Goal: Task Accomplishment & Management: Complete application form

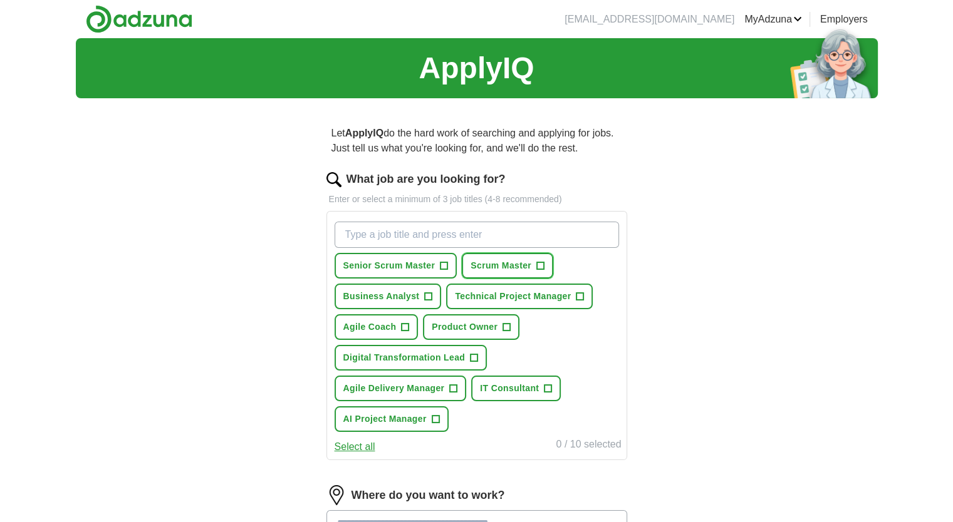
click at [501, 259] on span "Scrum Master" at bounding box center [500, 265] width 61 height 13
click at [445, 266] on span "+" at bounding box center [444, 266] width 8 height 10
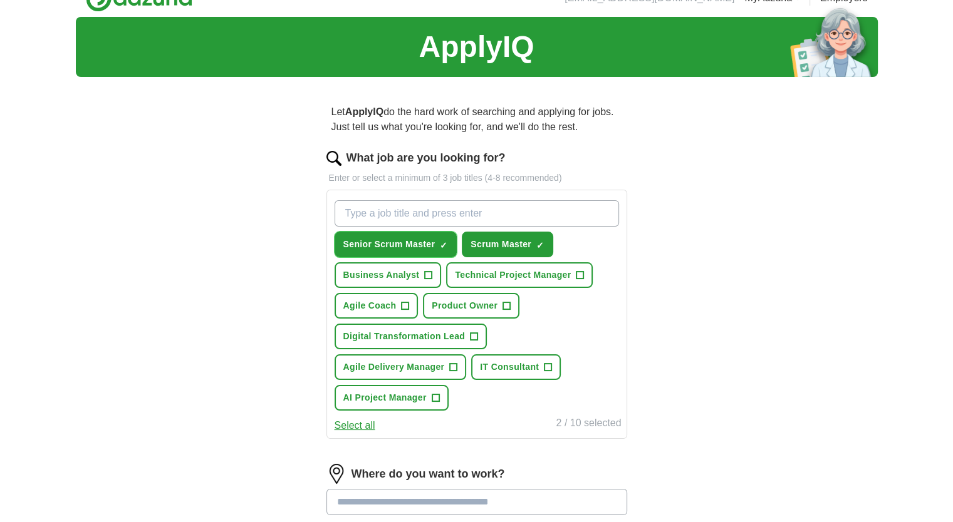
scroll to position [25, 0]
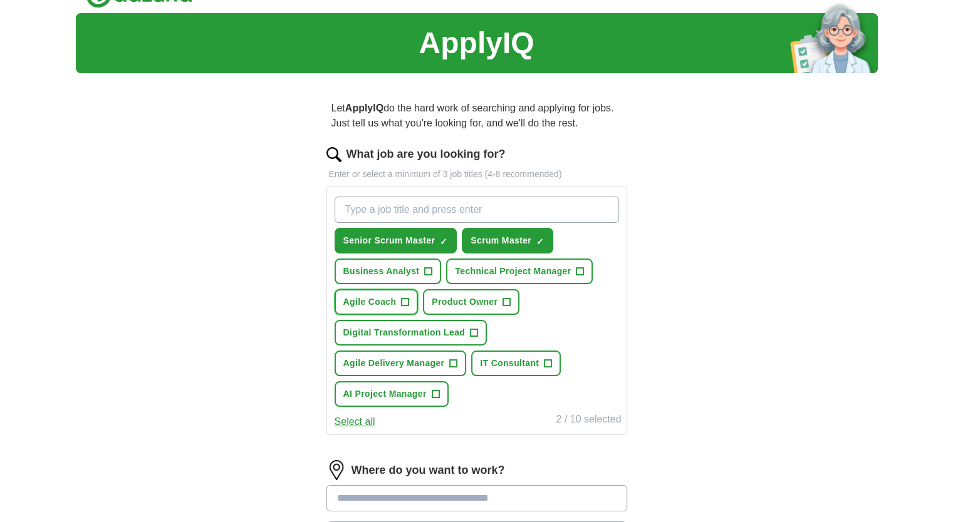
click at [381, 299] on span "Agile Coach" at bounding box center [369, 302] width 53 height 13
click at [499, 279] on button "Technical Project Manager +" at bounding box center [519, 272] width 147 height 26
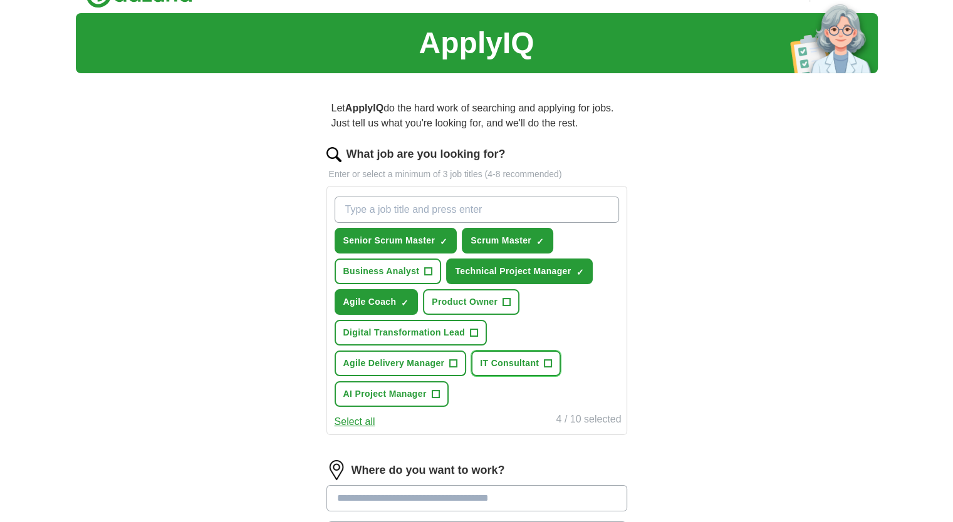
click at [524, 370] on button "IT Consultant +" at bounding box center [516, 364] width 90 height 26
click at [377, 392] on span "AI Project Manager" at bounding box center [384, 394] width 83 height 13
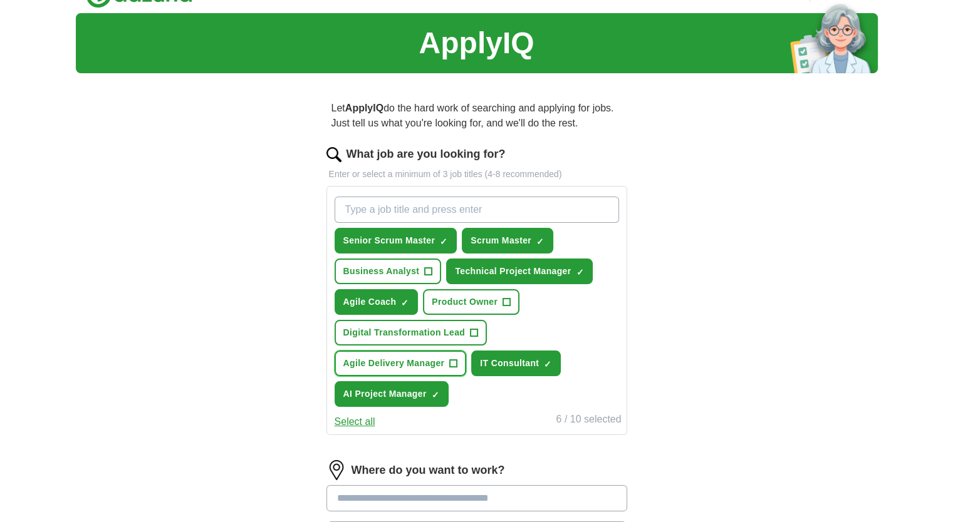
click at [385, 364] on span "Agile Delivery Manager" at bounding box center [393, 363] width 101 height 13
click at [413, 336] on span "Digital Transformation Lead" at bounding box center [404, 332] width 122 height 13
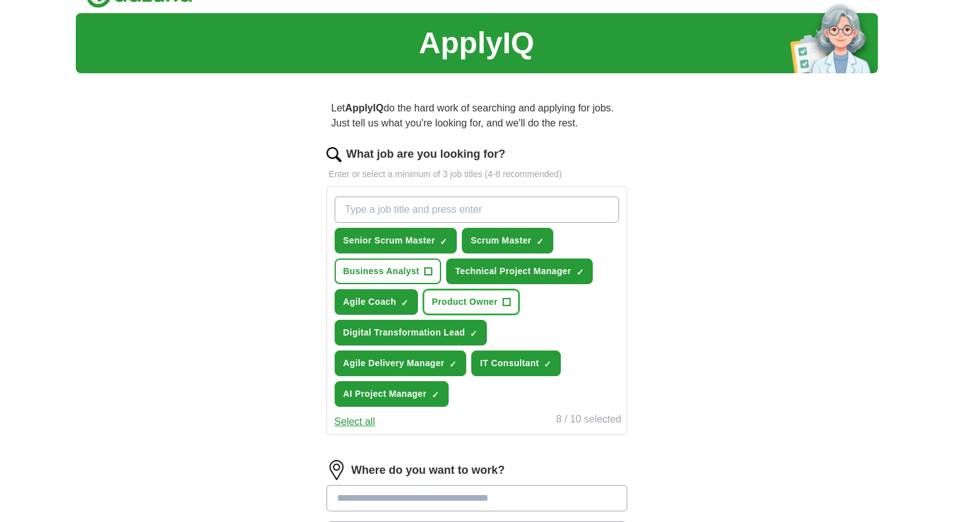
click at [449, 306] on span "Product Owner" at bounding box center [465, 302] width 66 height 13
click at [401, 268] on span "Business Analyst" at bounding box center [381, 271] width 76 height 13
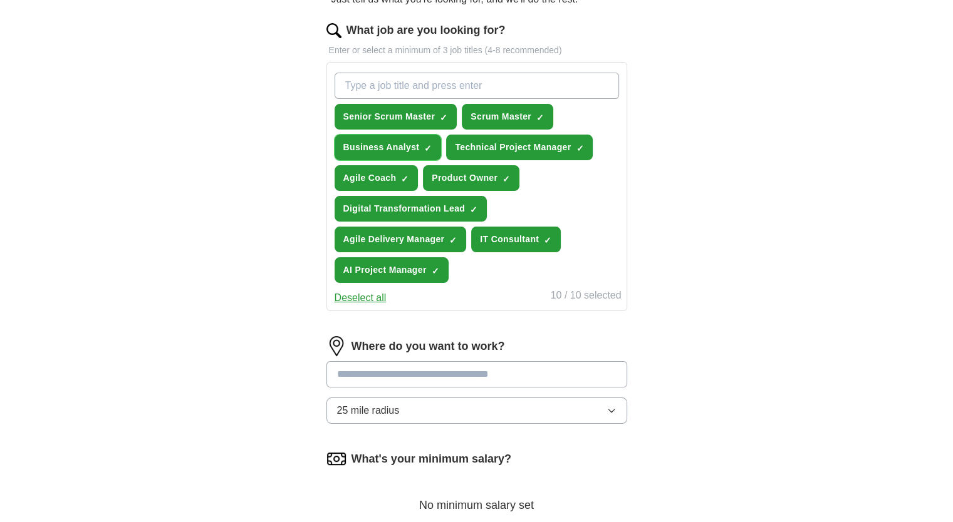
scroll to position [195, 0]
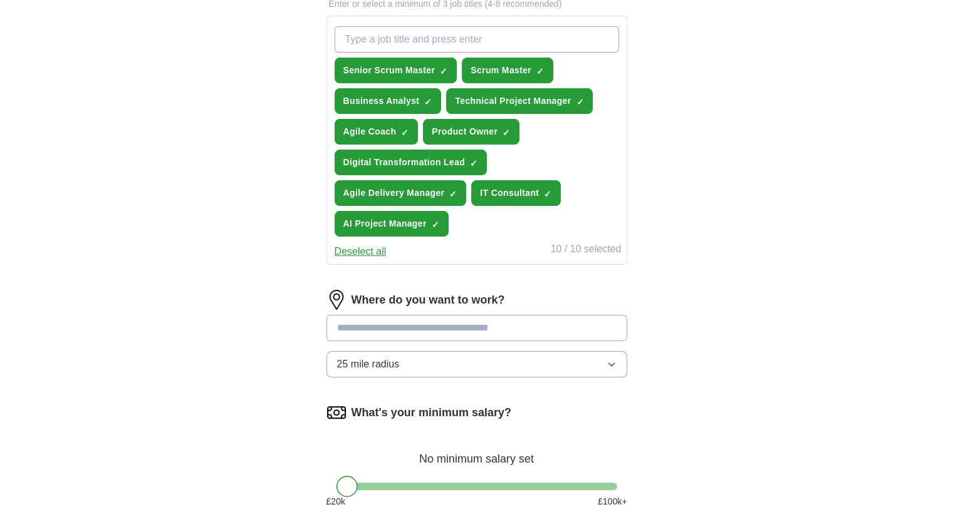
click at [403, 329] on input at bounding box center [476, 328] width 301 height 26
click at [462, 367] on button "25 mile radius" at bounding box center [476, 364] width 301 height 26
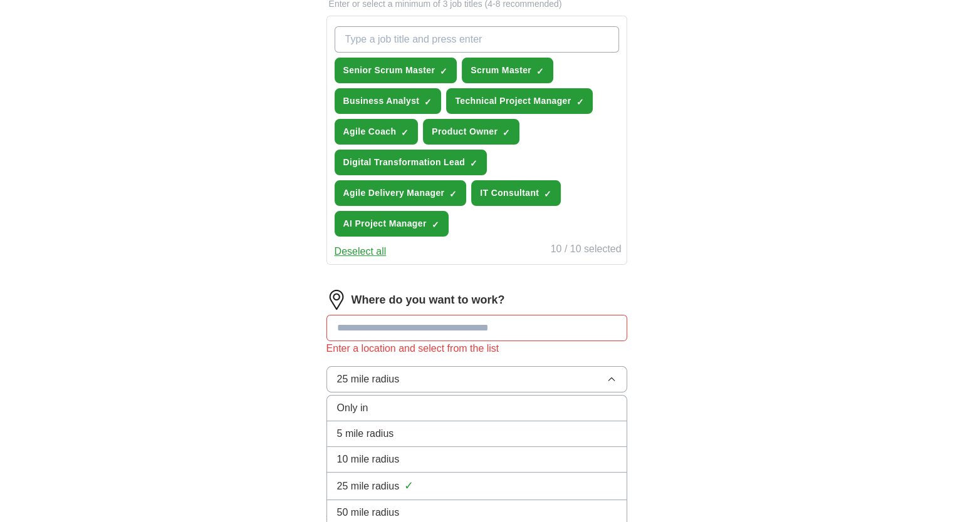
click at [392, 323] on input at bounding box center [476, 328] width 301 height 26
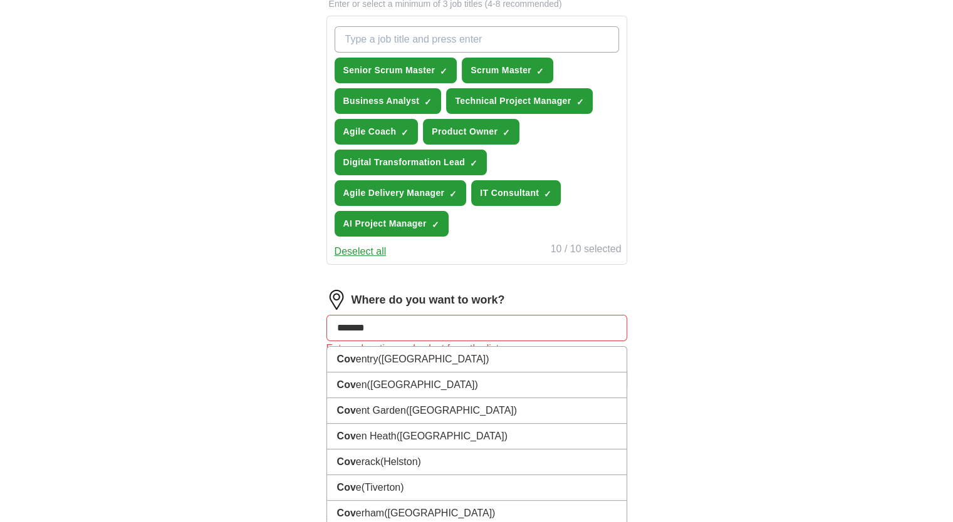
type input "********"
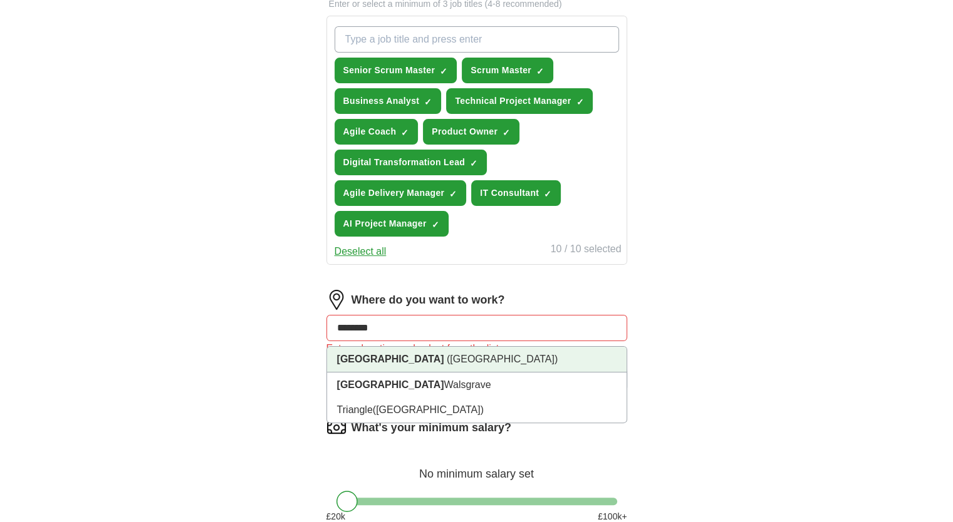
click at [403, 361] on li "[GEOGRAPHIC_DATA] ([GEOGRAPHIC_DATA])" at bounding box center [476, 360] width 299 height 26
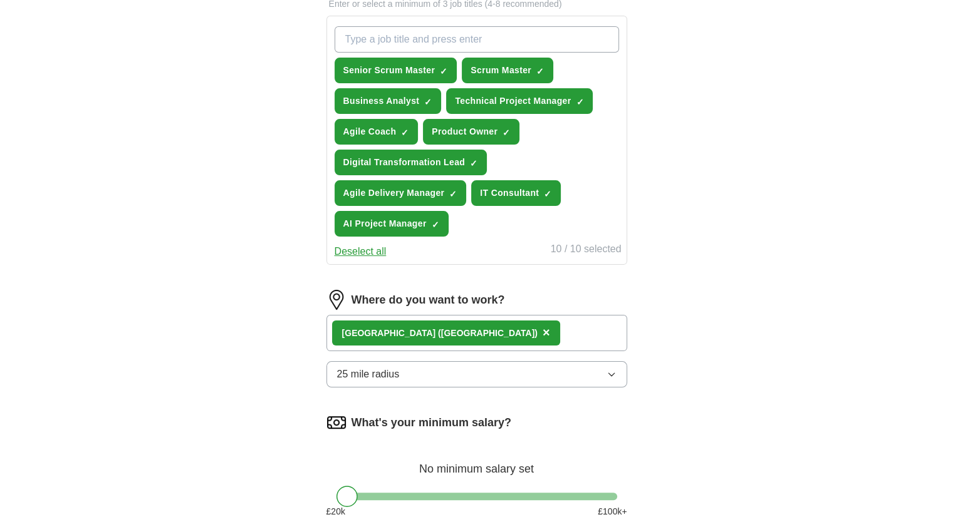
click at [412, 381] on button "25 mile radius" at bounding box center [476, 374] width 301 height 26
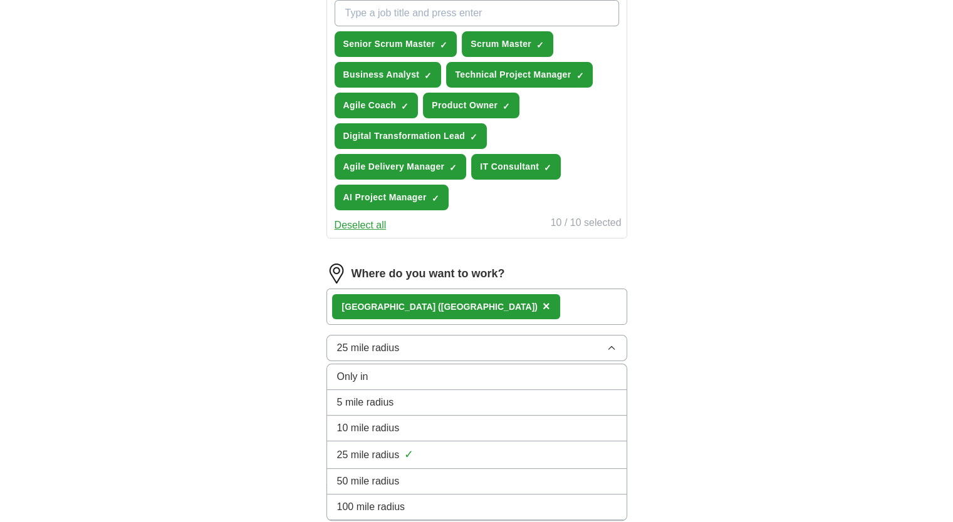
scroll to position [222, 0]
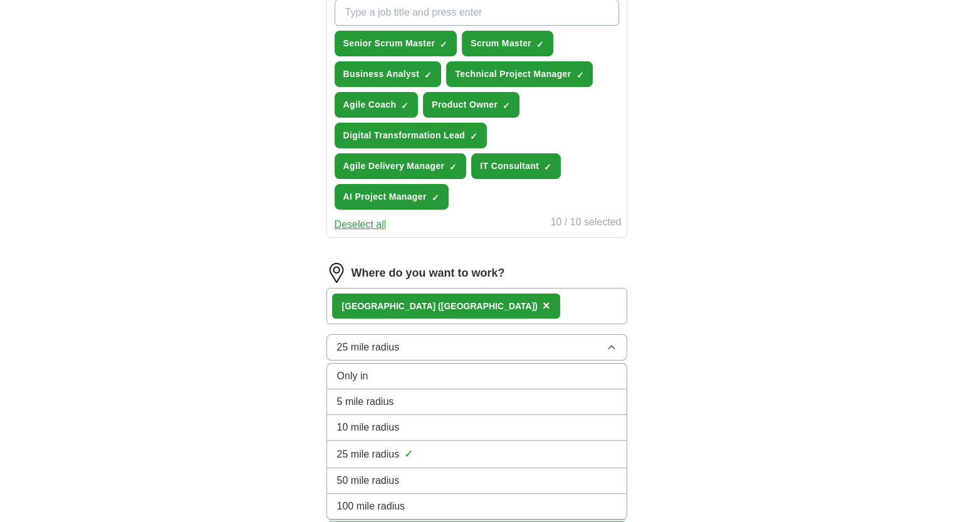
click at [375, 477] on span "50 mile radius" at bounding box center [368, 481] width 63 height 15
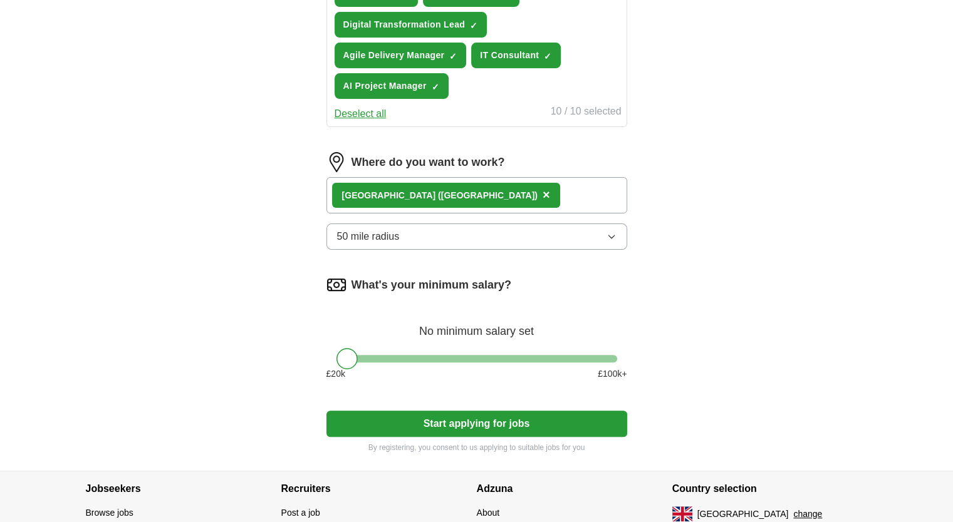
scroll to position [355, 0]
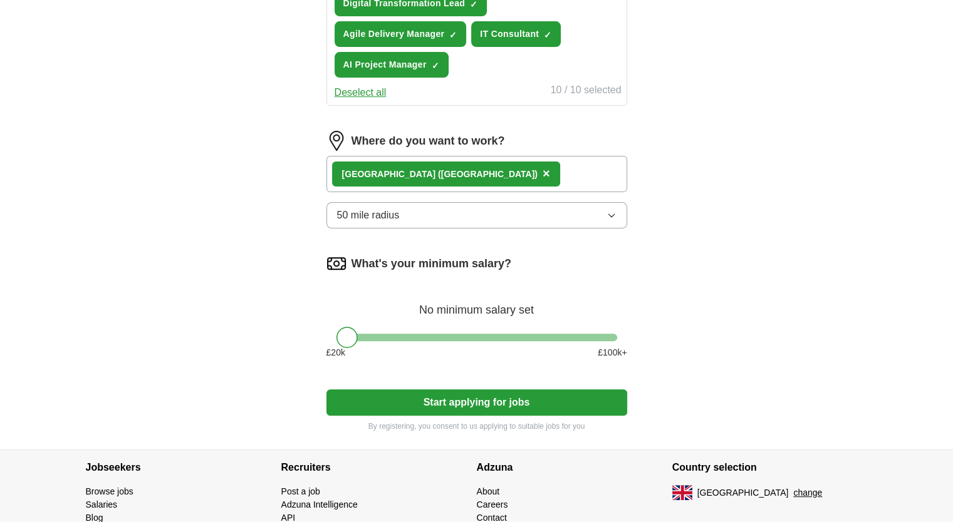
click at [459, 395] on button "Start applying for jobs" at bounding box center [476, 403] width 301 height 26
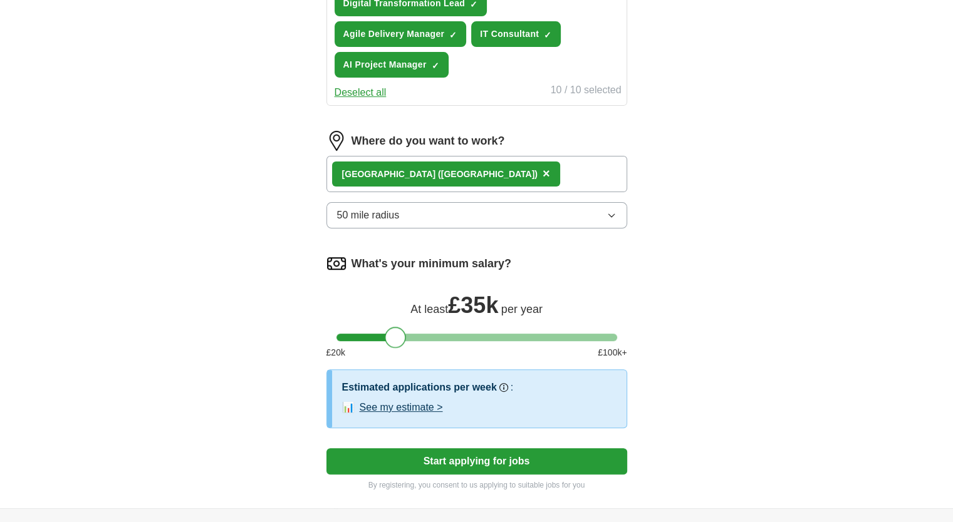
drag, startPoint x: 346, startPoint y: 335, endPoint x: 397, endPoint y: 336, distance: 50.2
click at [397, 336] on div at bounding box center [395, 337] width 21 height 21
click at [466, 461] on button "Start applying for jobs" at bounding box center [476, 462] width 301 height 26
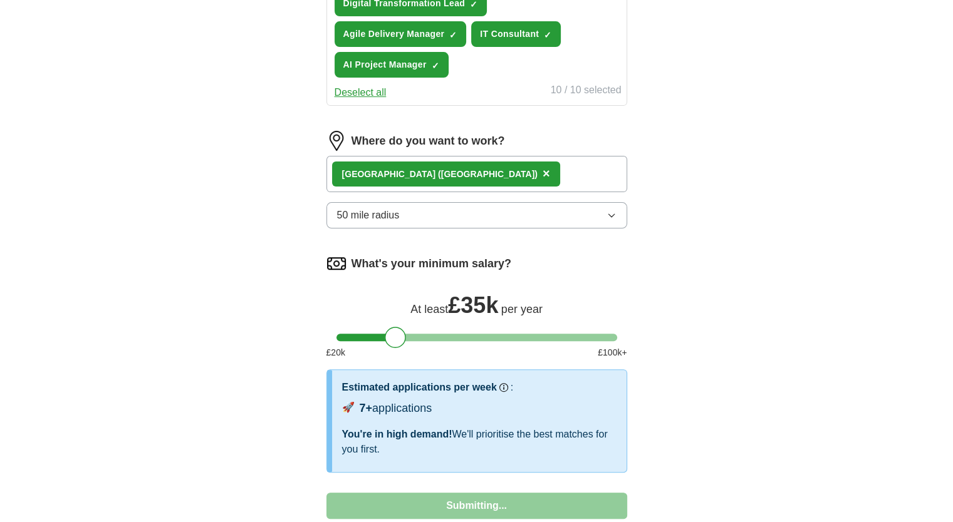
select select "**"
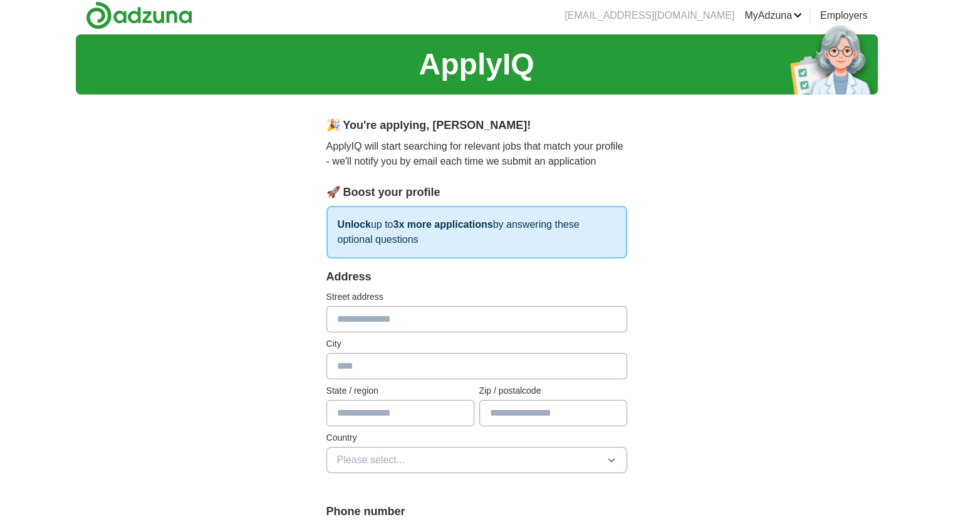
scroll to position [0, 0]
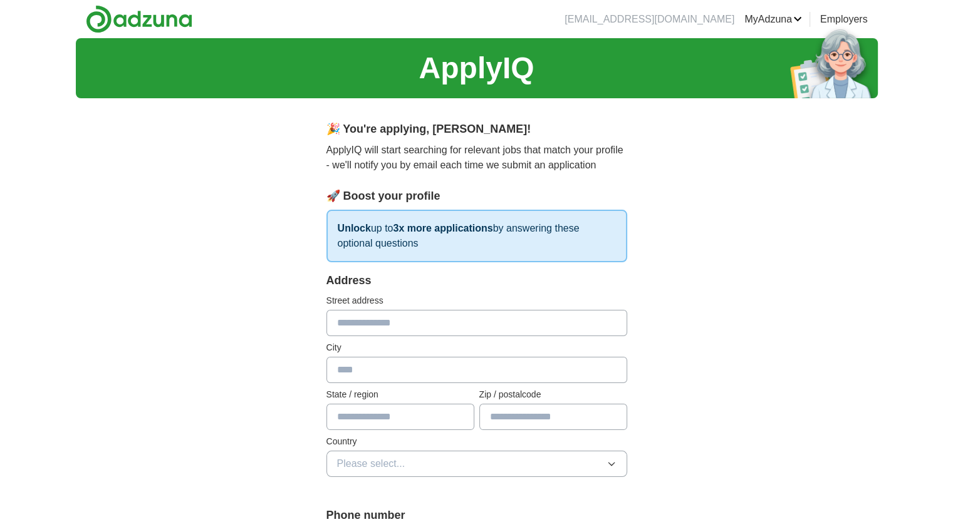
click at [352, 319] on input "text" at bounding box center [476, 323] width 301 height 26
type input "**********"
type input "********"
type input "**********"
type input "******"
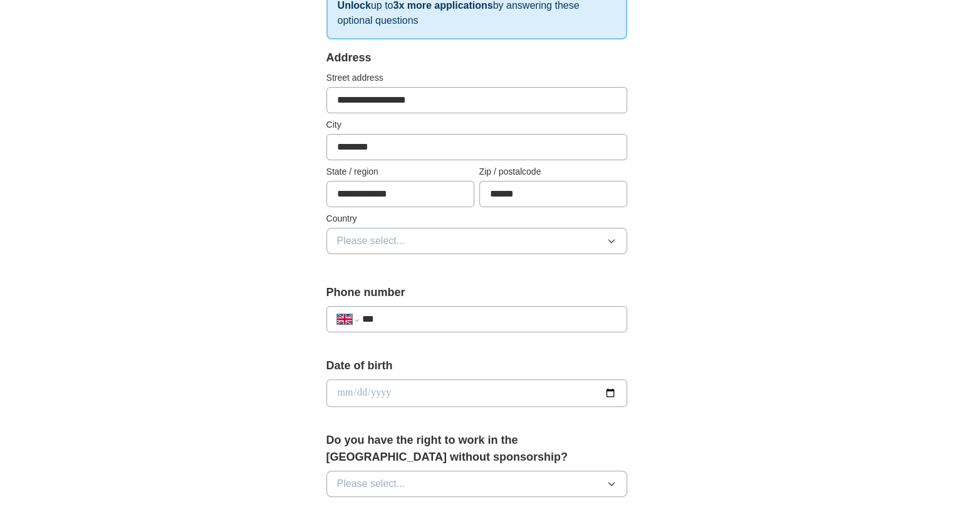
scroll to position [241, 0]
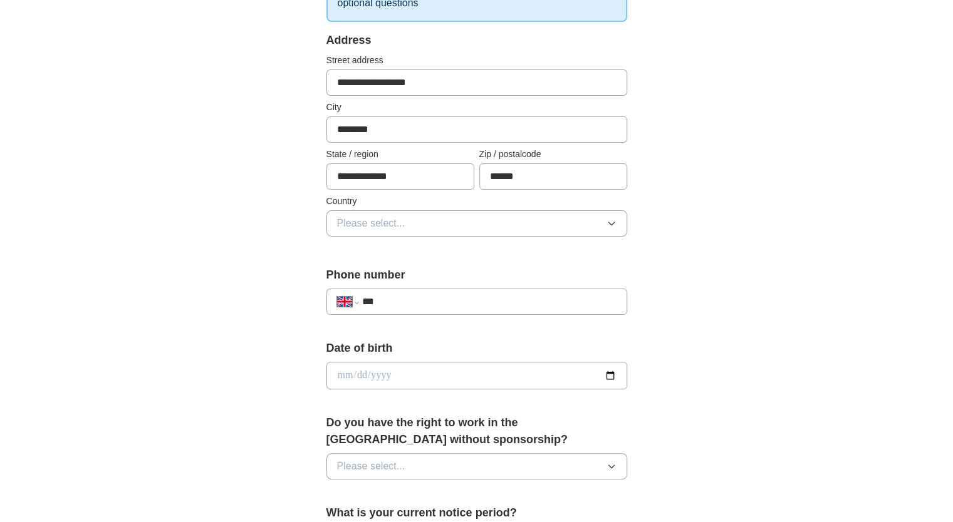
click at [408, 222] on button "Please select..." at bounding box center [476, 223] width 301 height 26
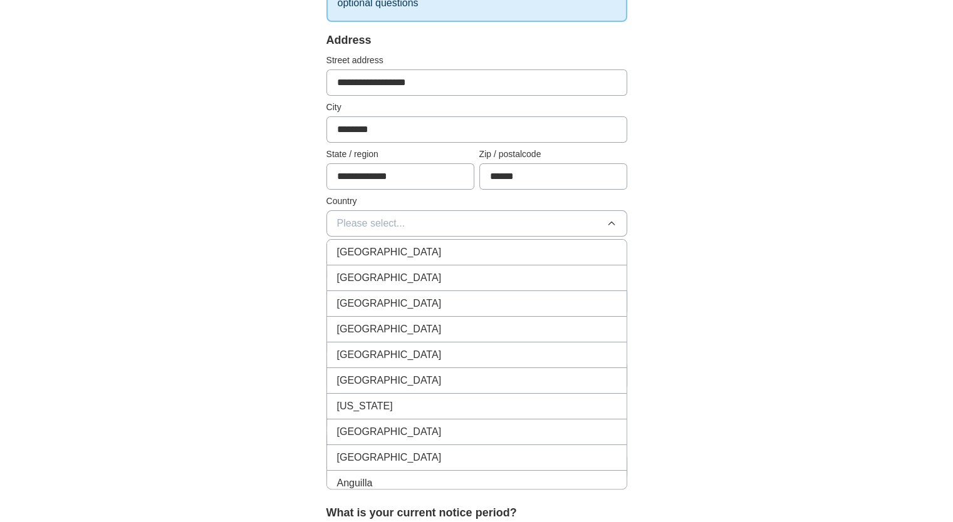
click at [388, 250] on span "[GEOGRAPHIC_DATA]" at bounding box center [389, 252] width 105 height 15
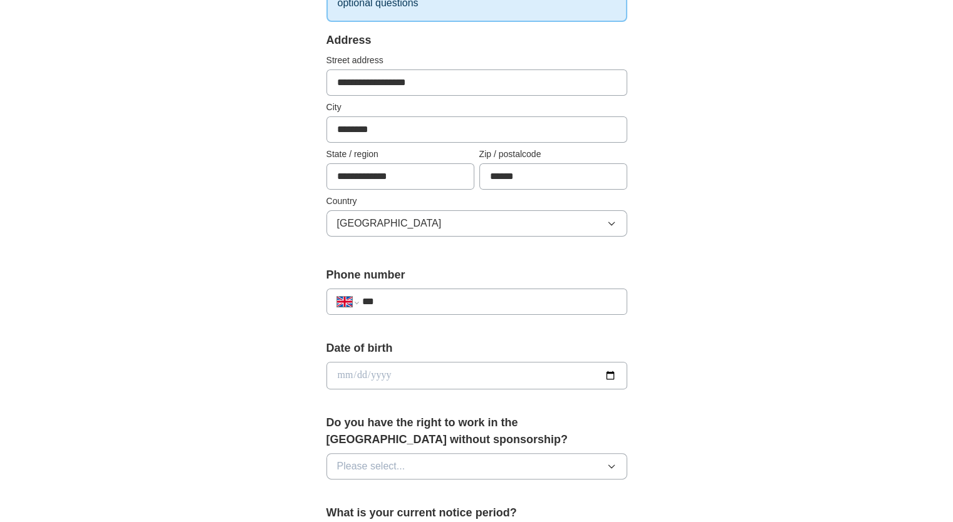
click at [425, 303] on input "***" at bounding box center [488, 301] width 254 height 15
type input "**********"
click at [613, 373] on input "date" at bounding box center [476, 376] width 301 height 28
type input "**********"
click at [664, 377] on div "**********" at bounding box center [476, 395] width 401 height 1054
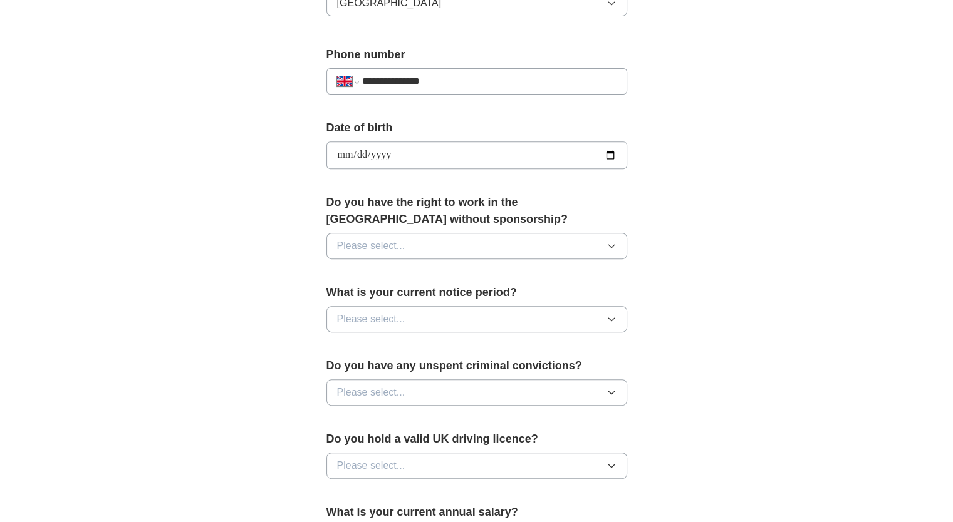
scroll to position [472, 0]
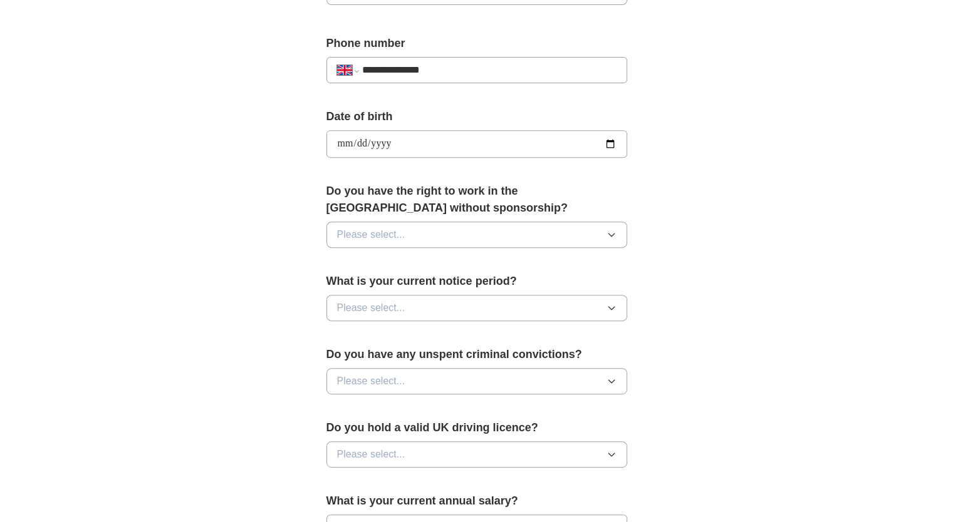
click at [446, 236] on button "Please select..." at bounding box center [476, 235] width 301 height 26
click at [396, 265] on div "Yes" at bounding box center [476, 263] width 279 height 15
click at [417, 304] on button "Please select..." at bounding box center [476, 308] width 301 height 26
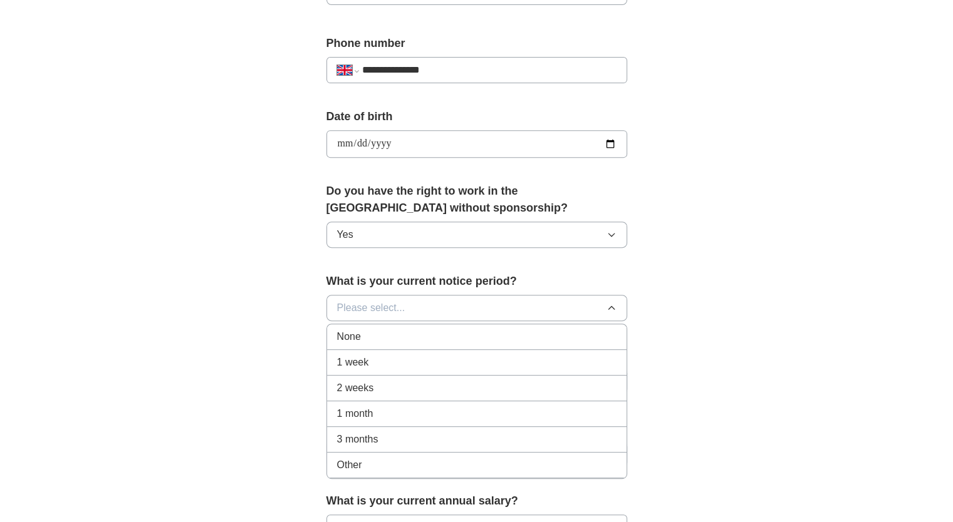
click at [375, 337] on div "None" at bounding box center [476, 337] width 279 height 15
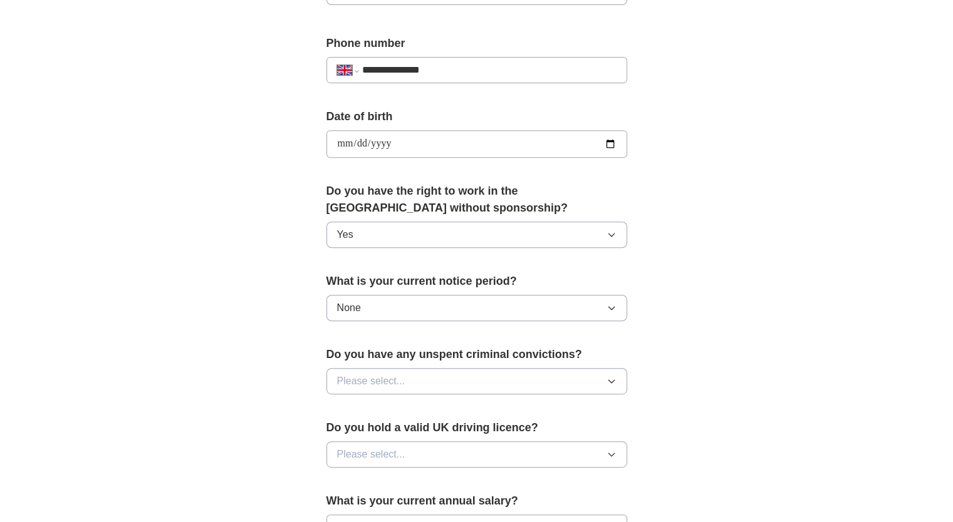
click at [421, 385] on button "Please select..." at bounding box center [476, 381] width 301 height 26
click at [390, 429] on div "No" at bounding box center [476, 436] width 279 height 15
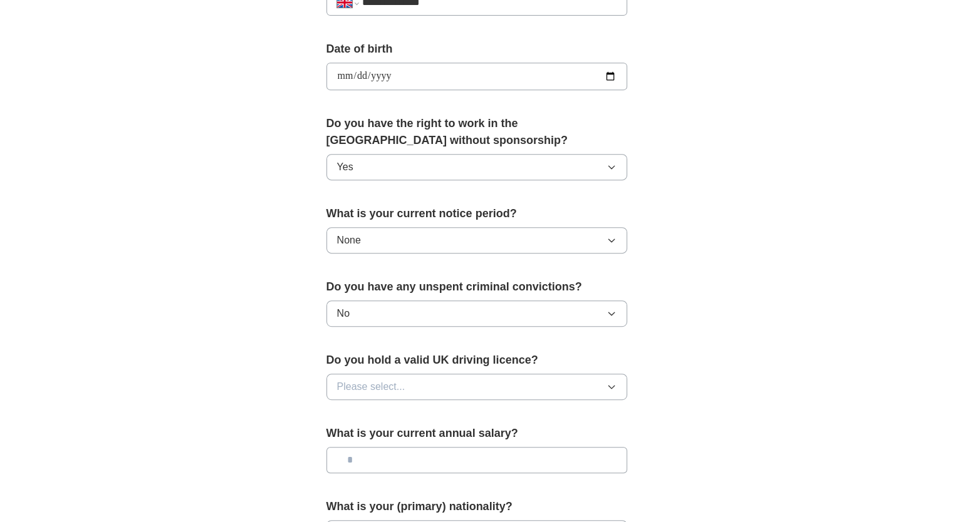
scroll to position [574, 0]
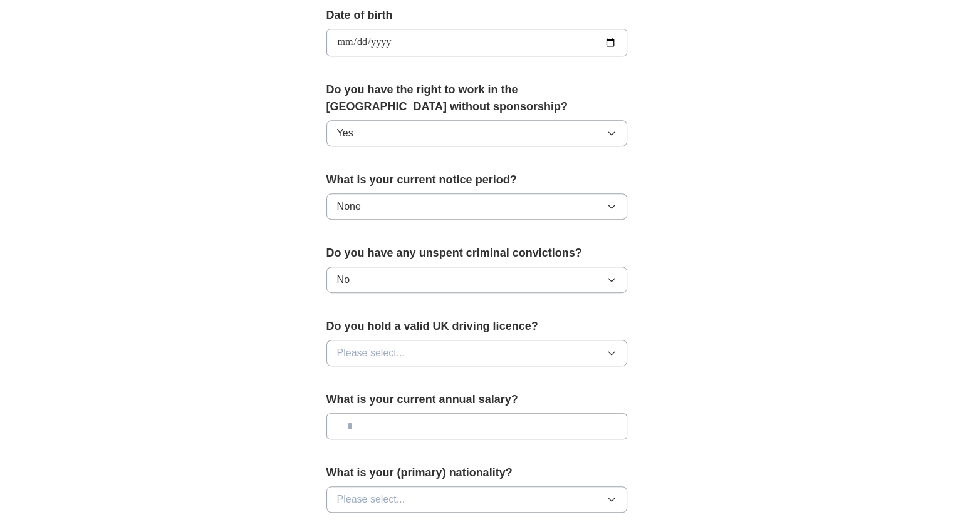
click at [405, 350] on button "Please select..." at bounding box center [476, 353] width 301 height 26
click at [388, 389] on li "Yes" at bounding box center [476, 383] width 299 height 26
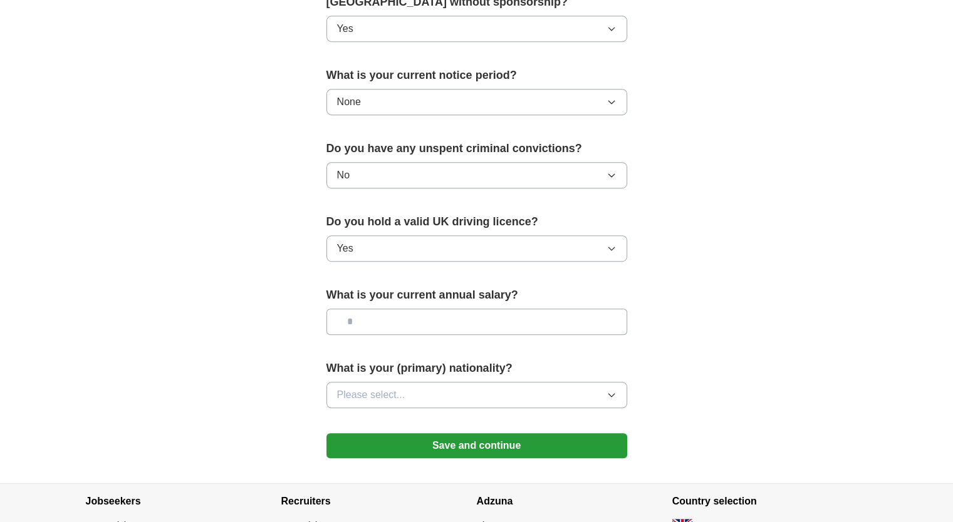
scroll to position [680, 0]
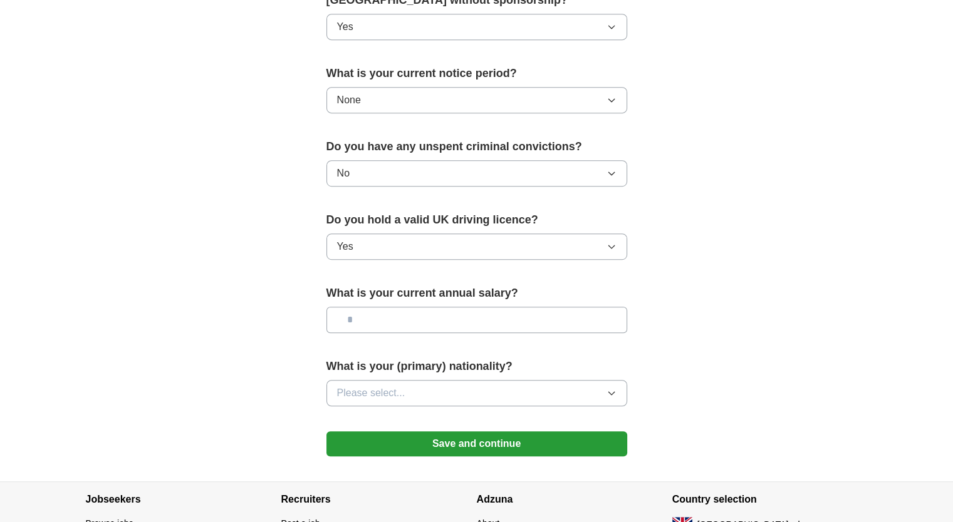
click at [399, 327] on input "text" at bounding box center [476, 320] width 301 height 26
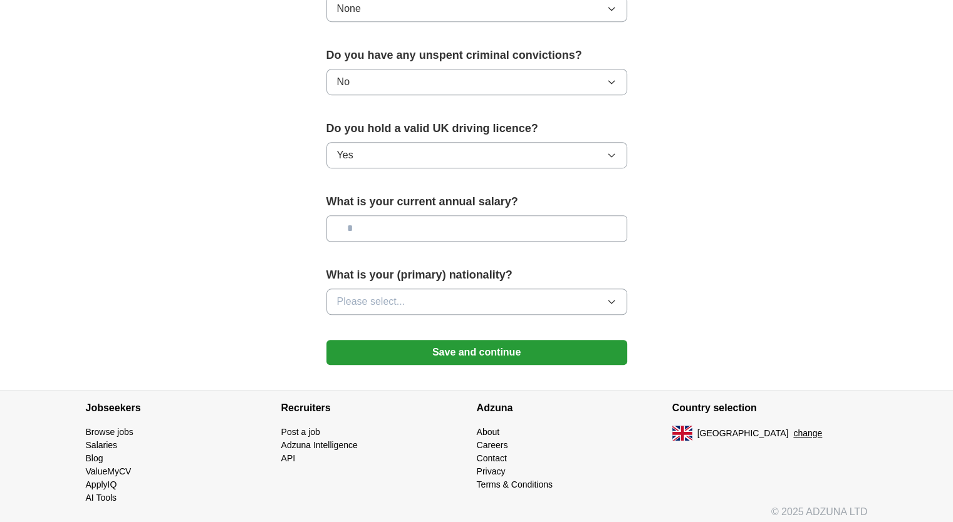
scroll to position [776, 0]
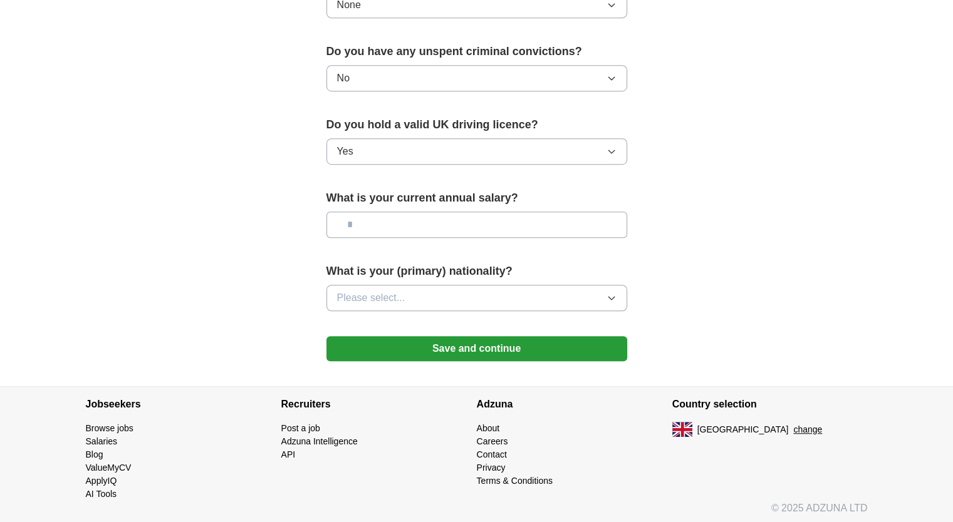
click at [412, 148] on button "Yes" at bounding box center [476, 151] width 301 height 26
click at [469, 356] on button "Save and continue" at bounding box center [476, 348] width 301 height 25
